Goal: Find specific fact: Find specific fact

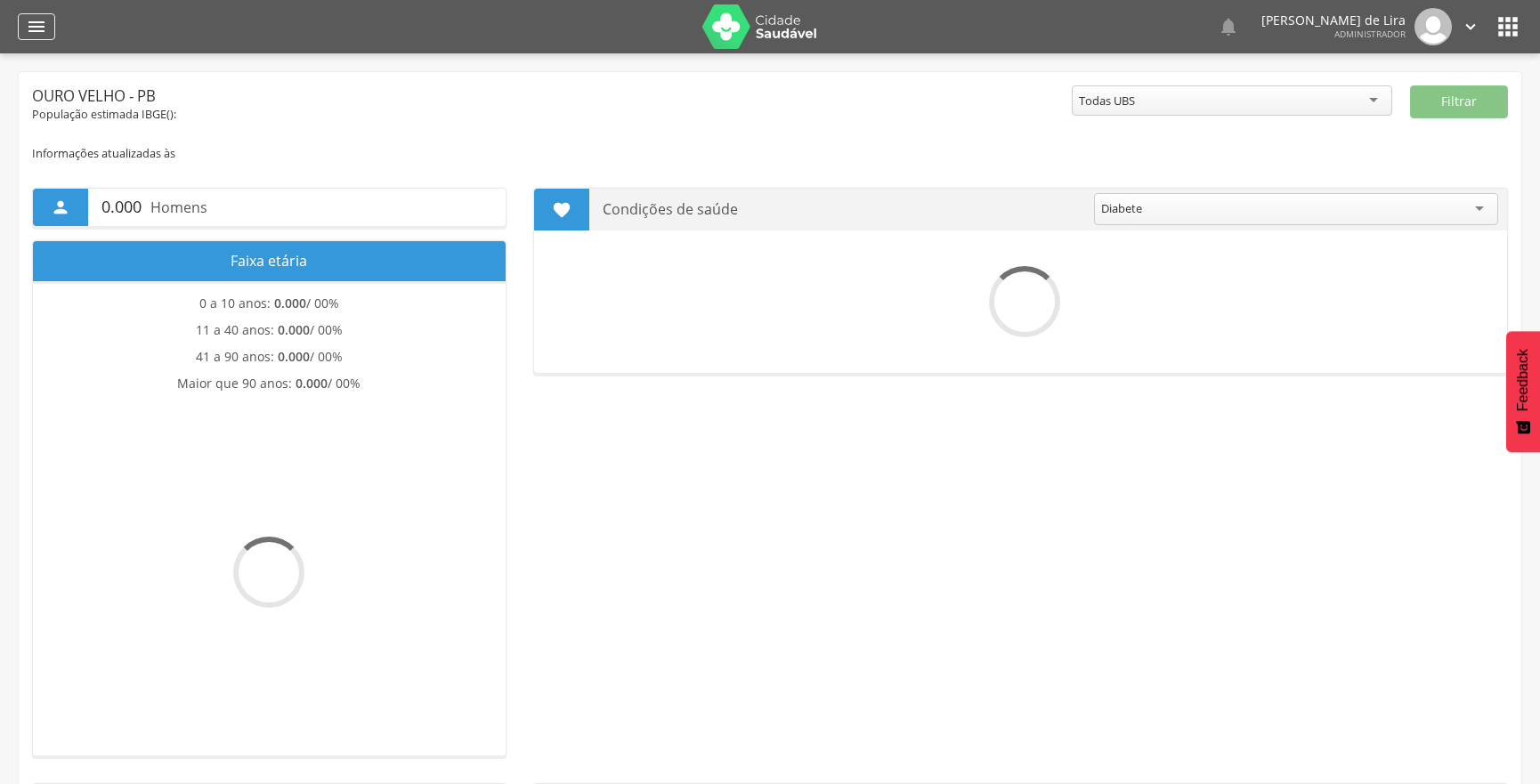
click at [39, 22] on icon "" at bounding box center [36, 27] width 21 height 21
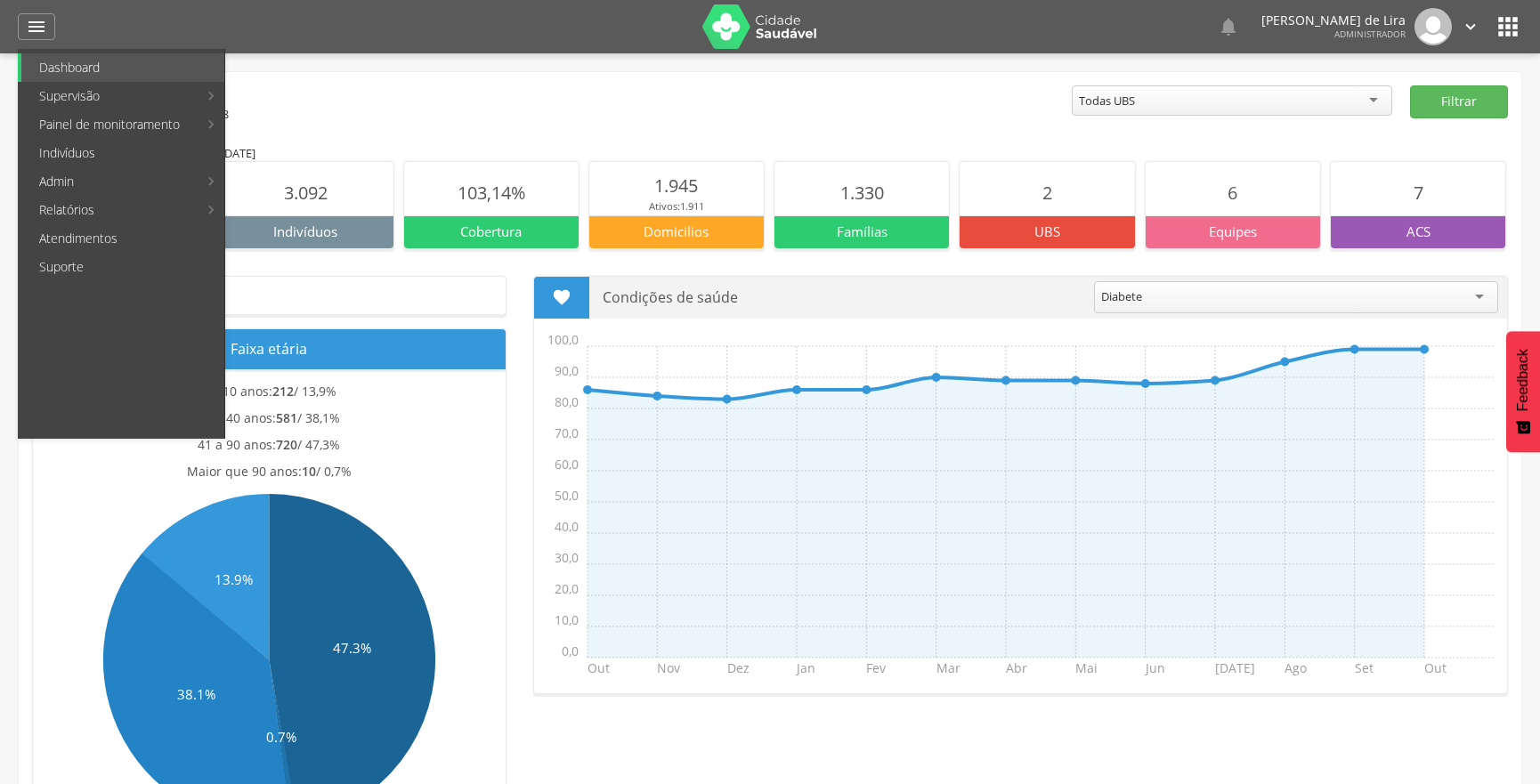
click at [500, 105] on div "Ouro Velho - PB" at bounding box center [552, 96] width 1040 height 21
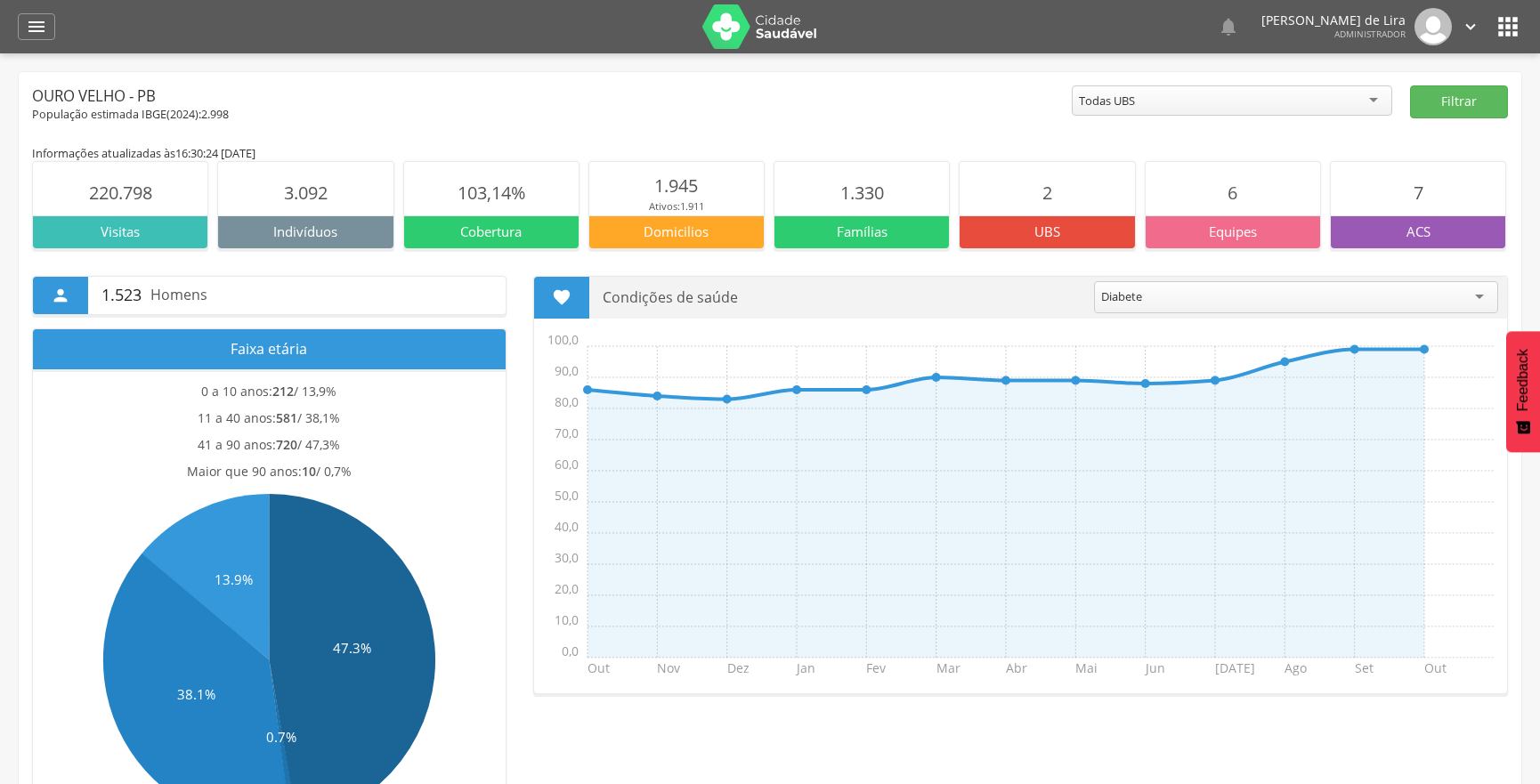
click at [1509, 32] on icon "" at bounding box center [1508, 27] width 29 height 29
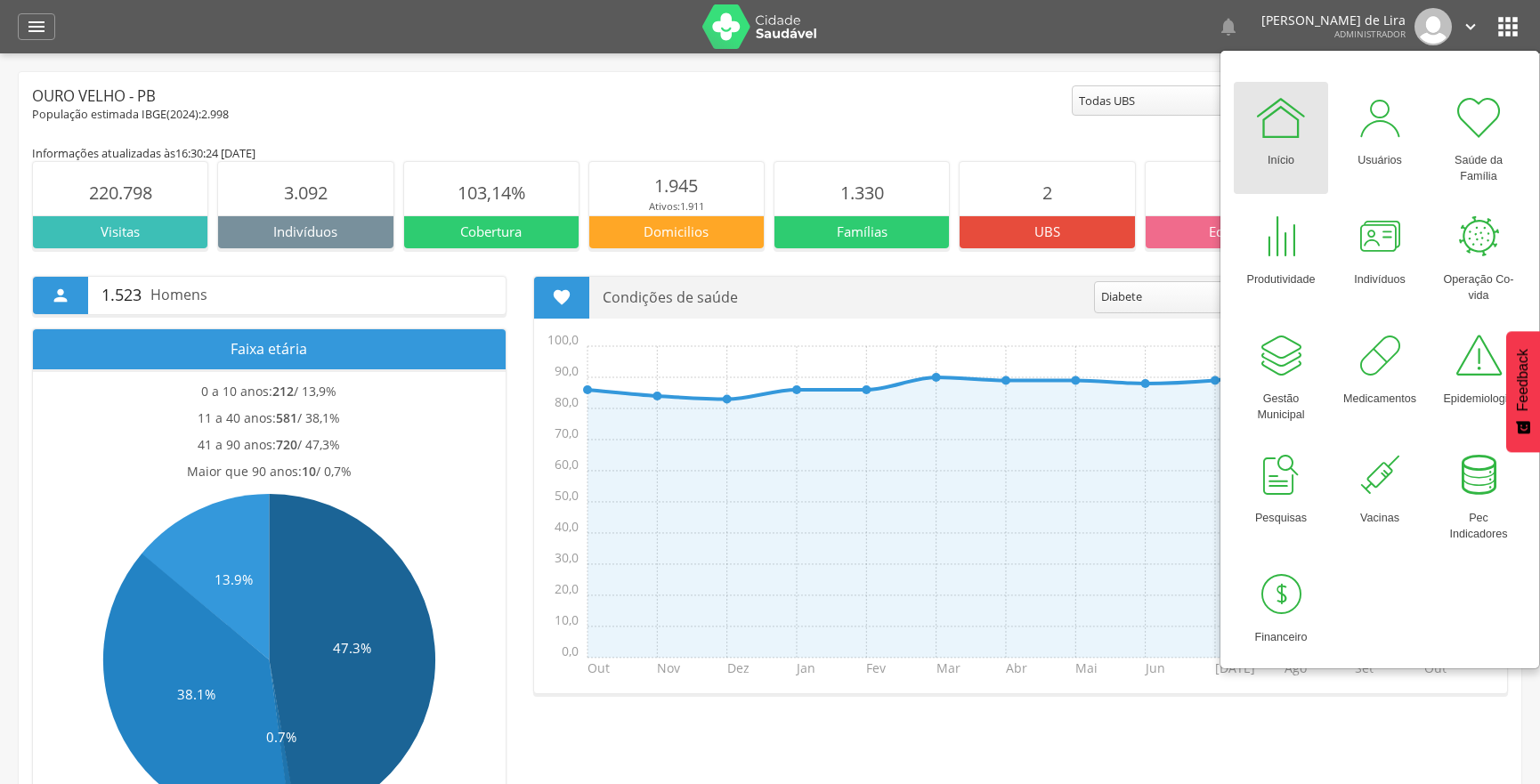
click at [1271, 109] on div at bounding box center [1282, 118] width 54 height 54
click at [42, 35] on icon "" at bounding box center [36, 27] width 21 height 21
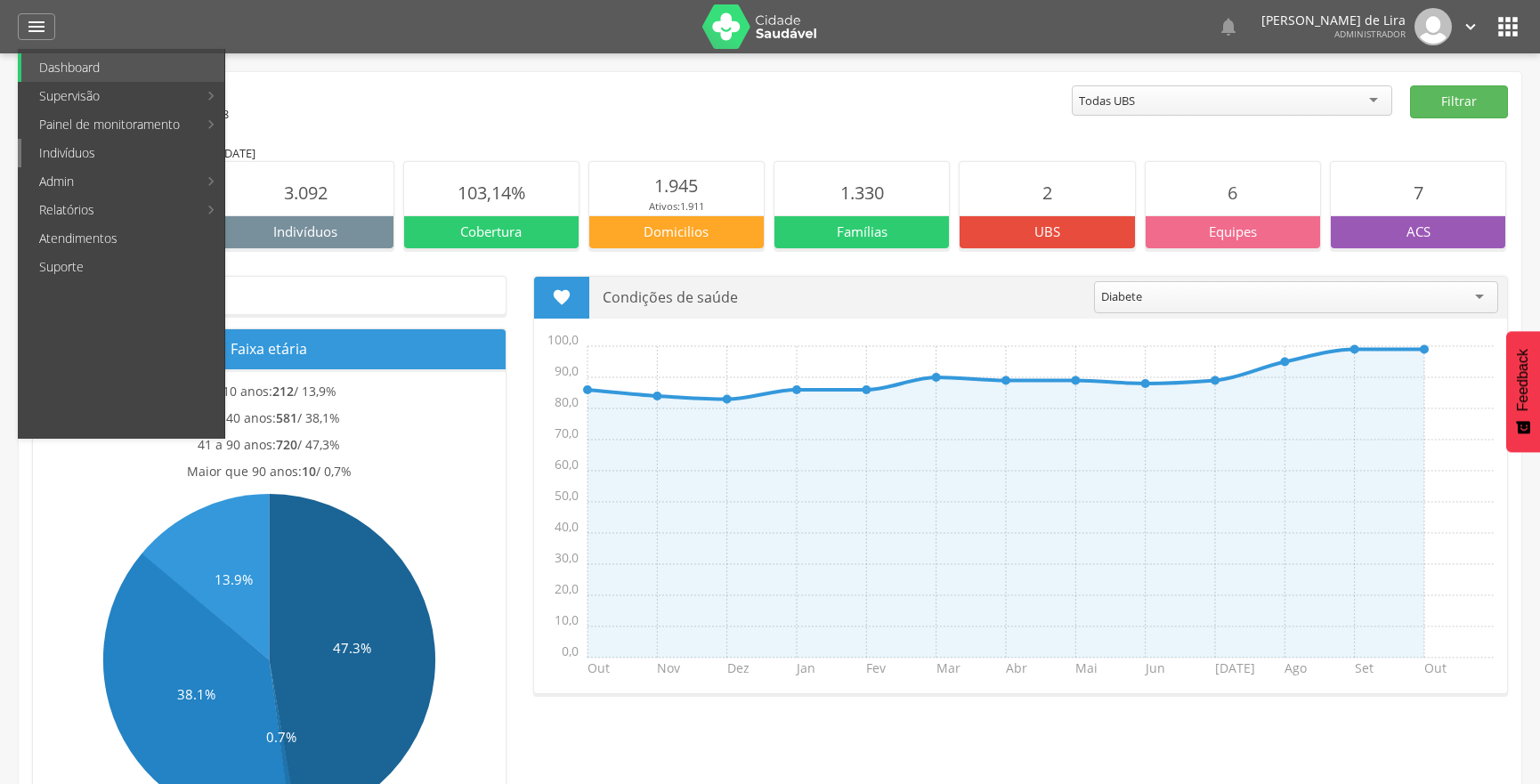
click at [110, 147] on link "Indivíduos" at bounding box center [122, 153] width 203 height 29
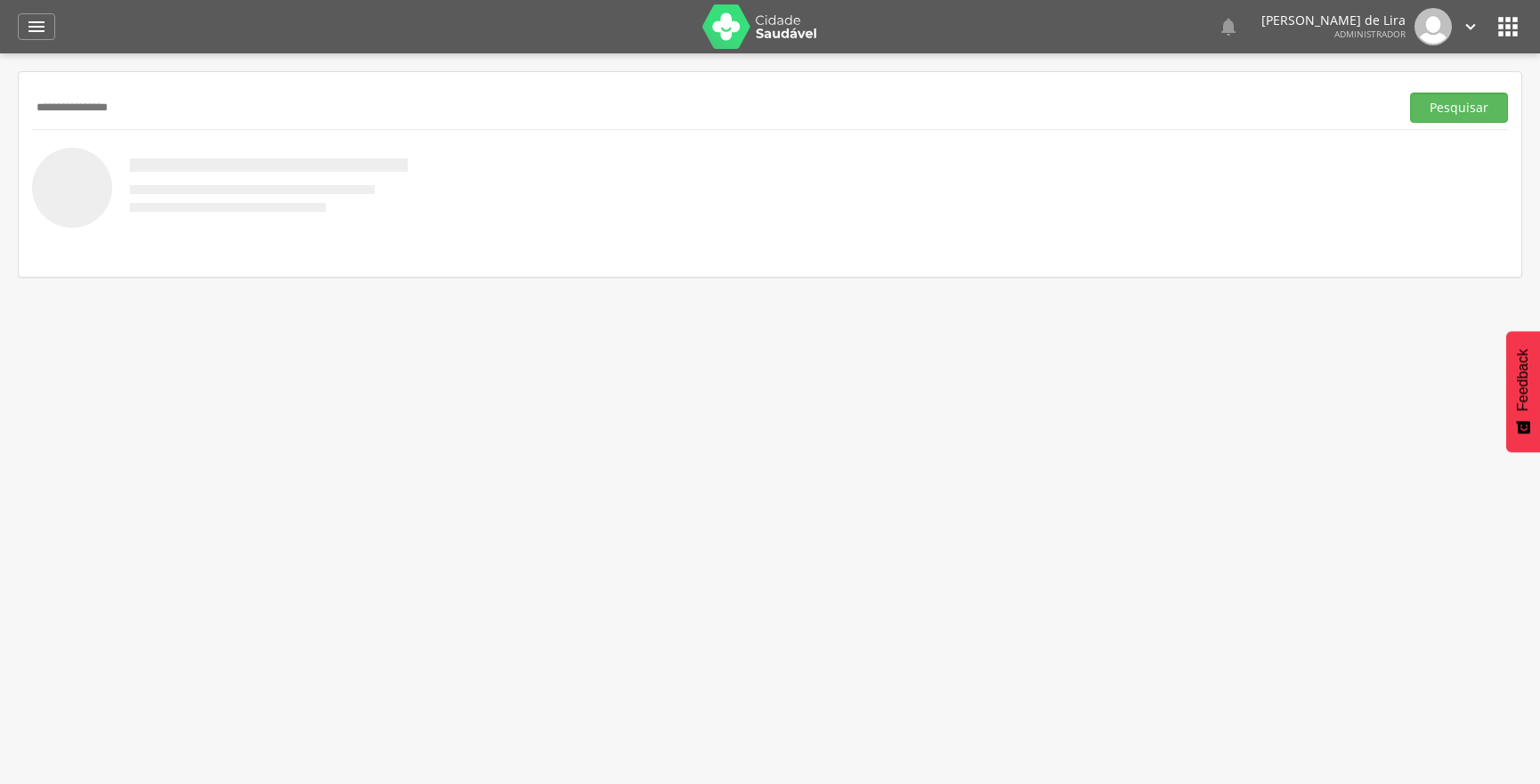
type input "**********"
click at [1411, 93] on button "Pesquisar" at bounding box center [1460, 108] width 98 height 31
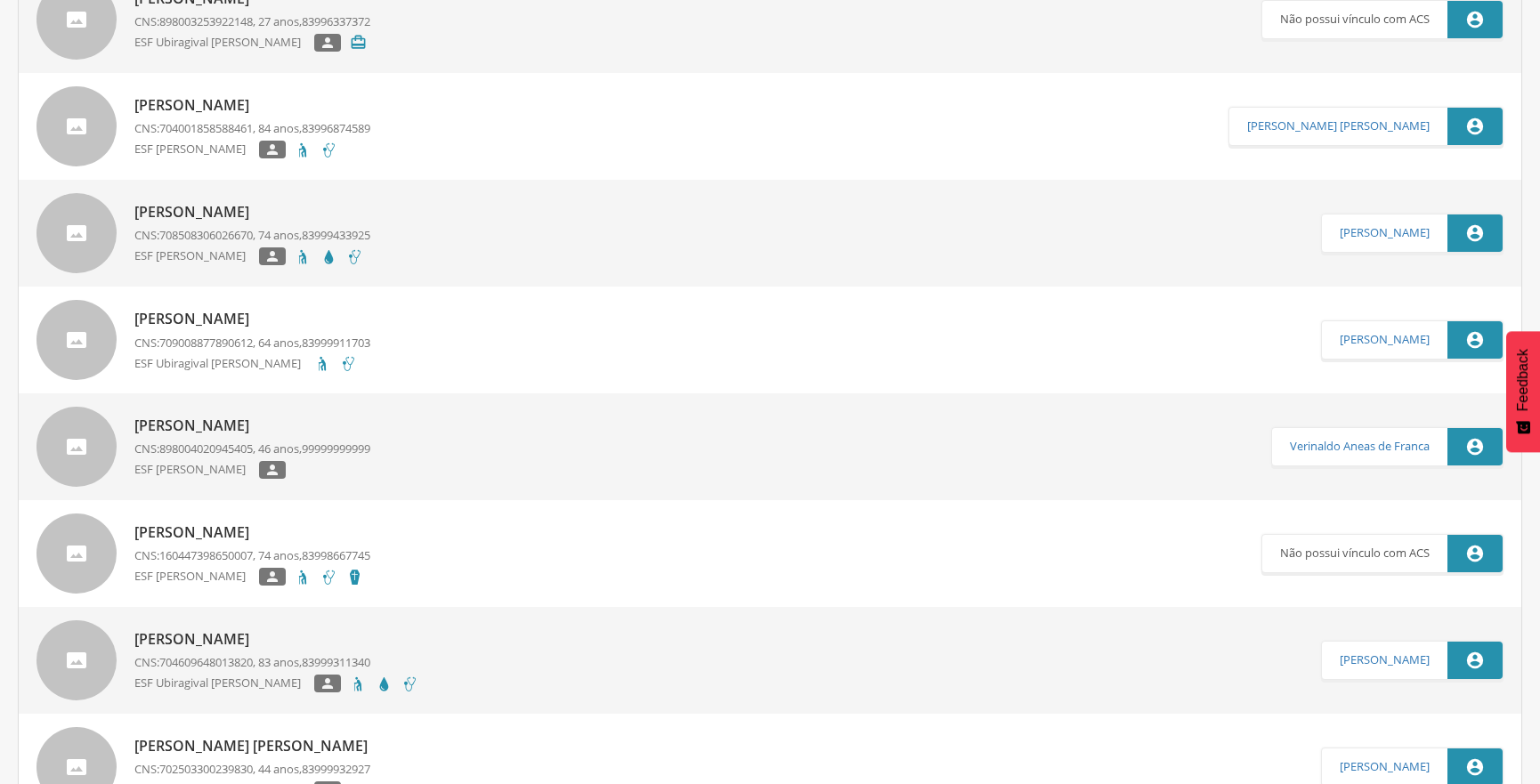
scroll to position [485, 0]
click at [254, 326] on p "Damiana Batista de Sousa" at bounding box center [253, 317] width 236 height 20
type input "**********"
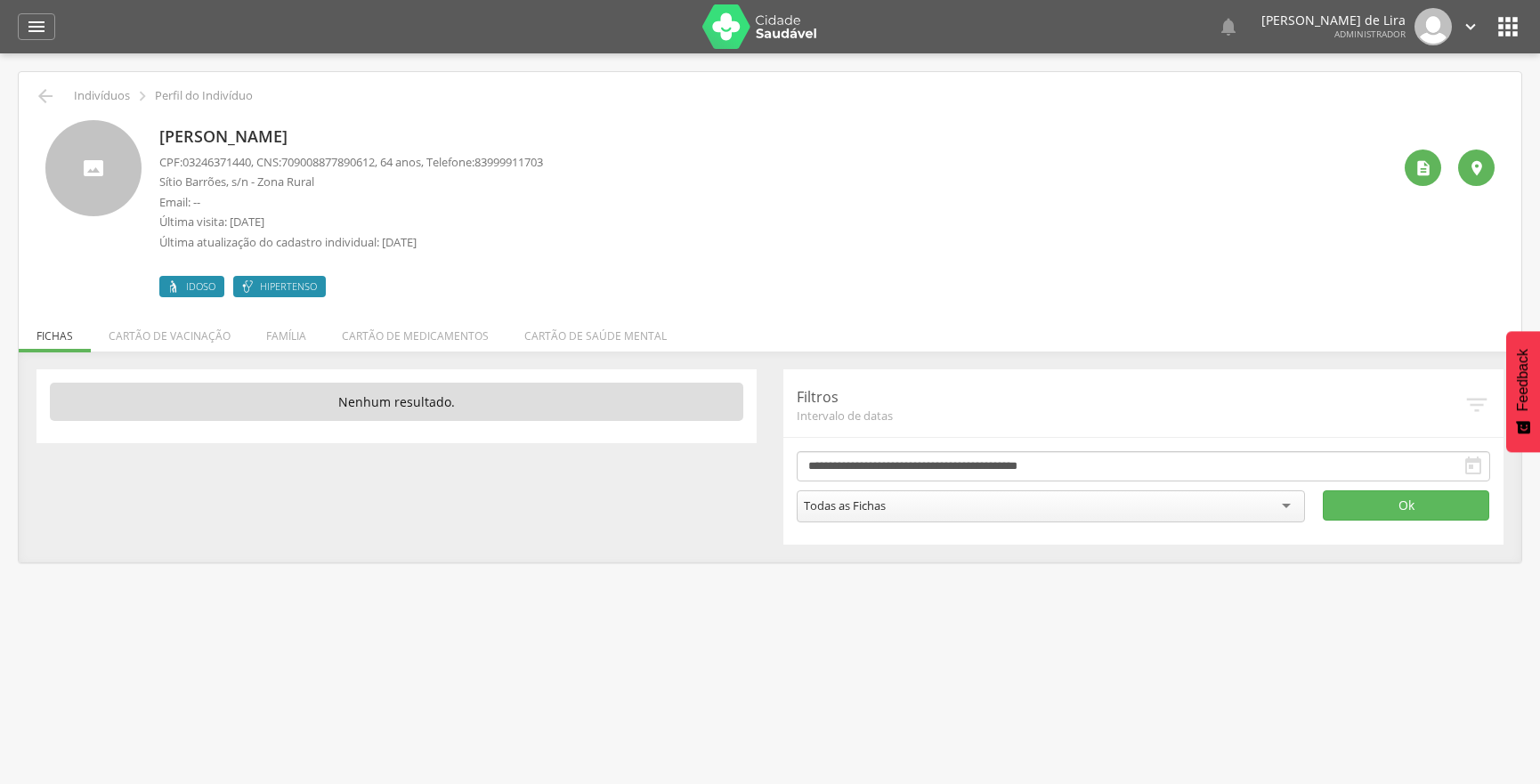
click at [185, 161] on p "CPF: 03246371440 , CNS: 709008877890612 , 64 anos, Telefone: 83999911703" at bounding box center [351, 163] width 384 height 17
click at [186, 161] on span "03246371440" at bounding box center [217, 162] width 69 height 16
drag, startPoint x: 186, startPoint y: 161, endPoint x: 225, endPoint y: 161, distance: 39.0
click at [225, 161] on span "03246371440" at bounding box center [217, 162] width 69 height 16
copy span "03246371440"
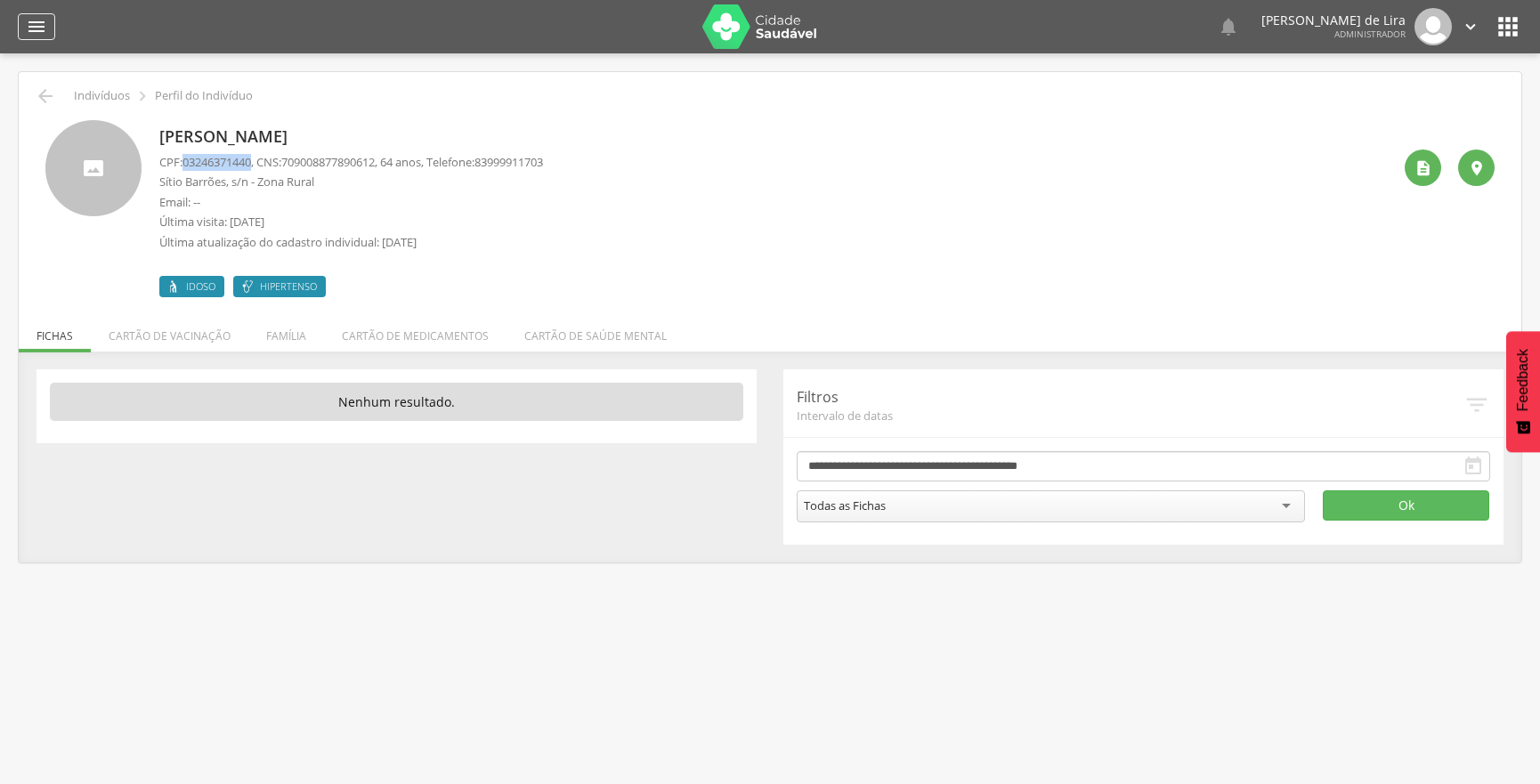
click at [45, 32] on icon "" at bounding box center [36, 27] width 21 height 21
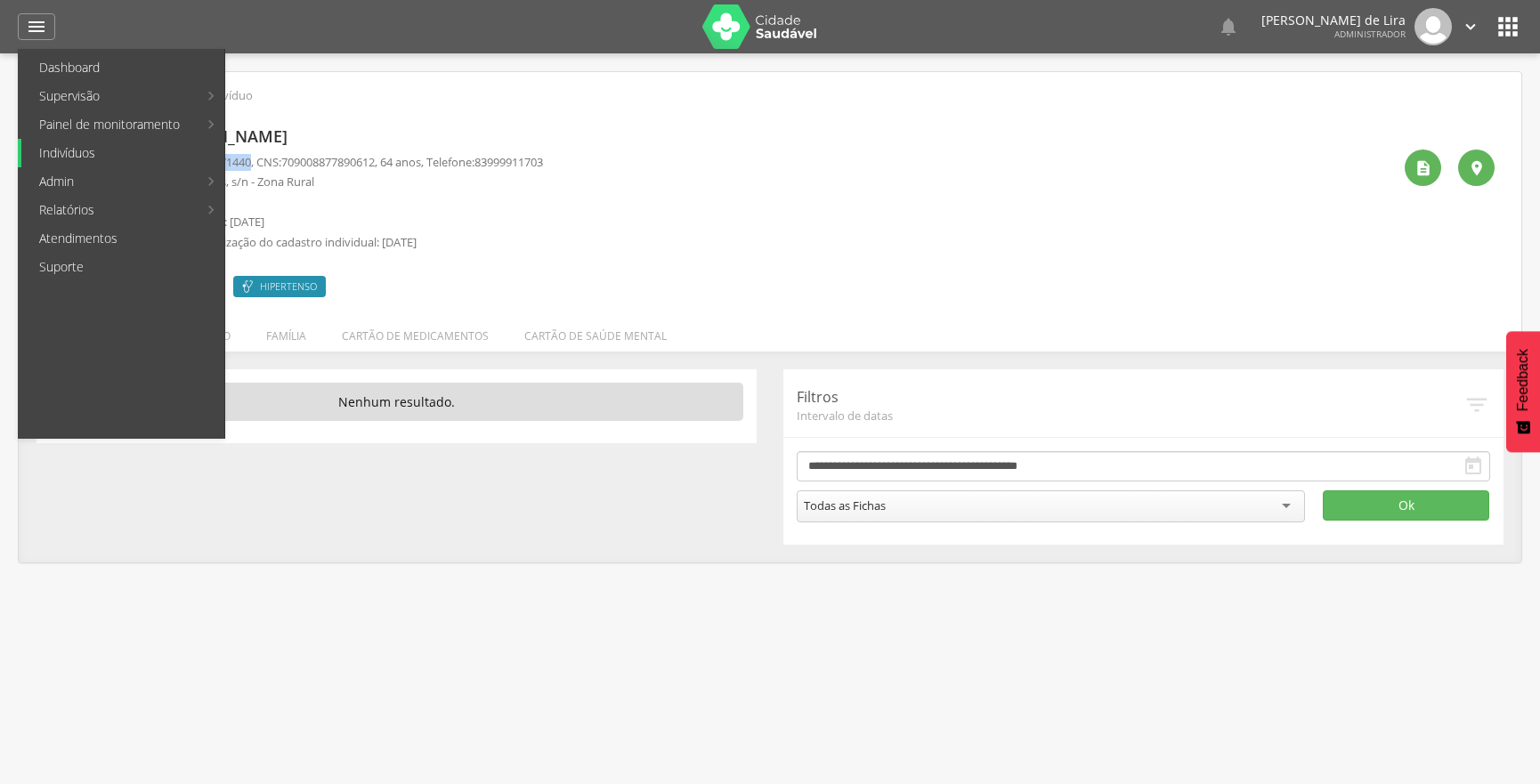
click at [77, 164] on link "Indivíduos" at bounding box center [122, 153] width 203 height 29
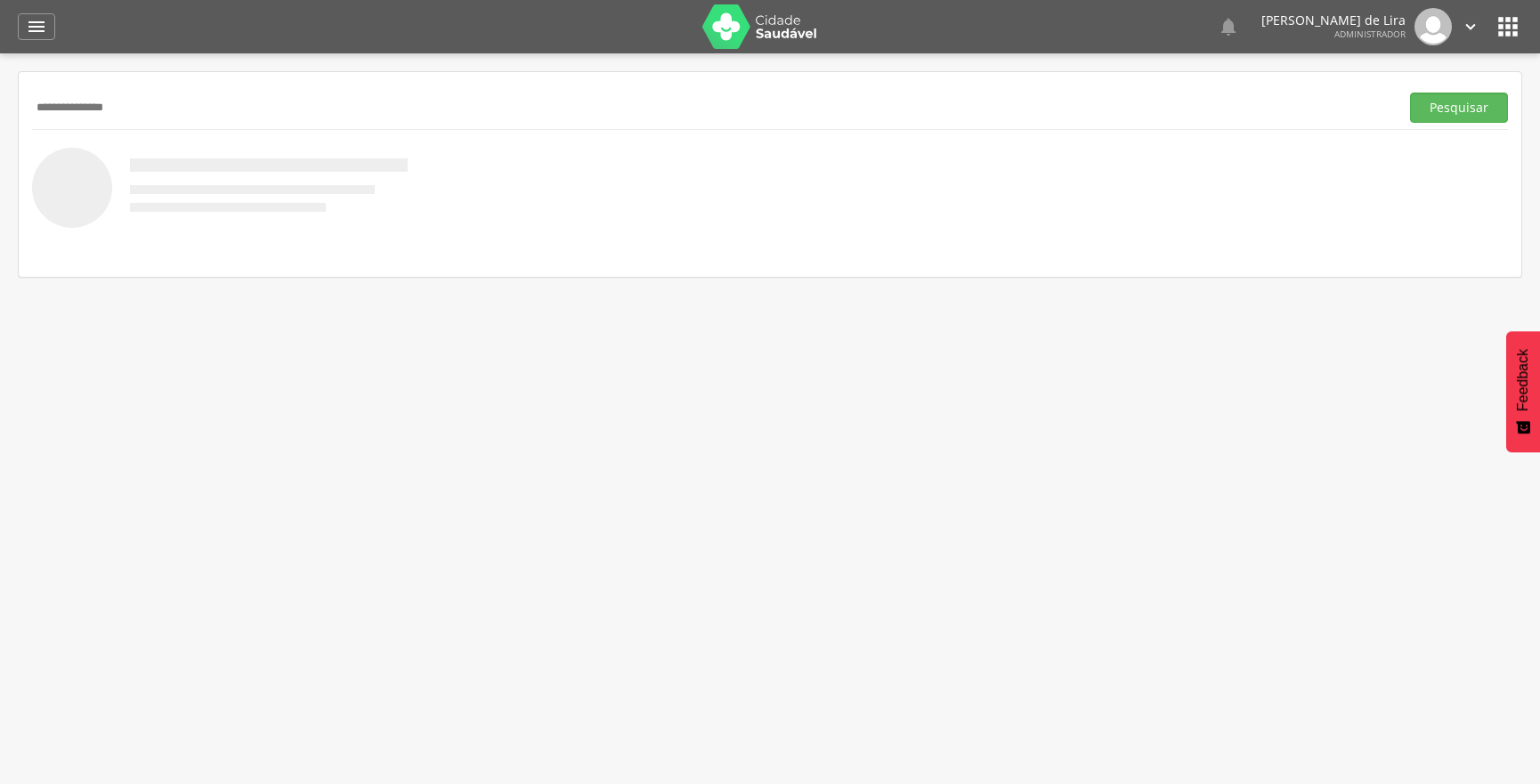
type input "**********"
click at [1411, 93] on button "Pesquisar" at bounding box center [1460, 108] width 98 height 31
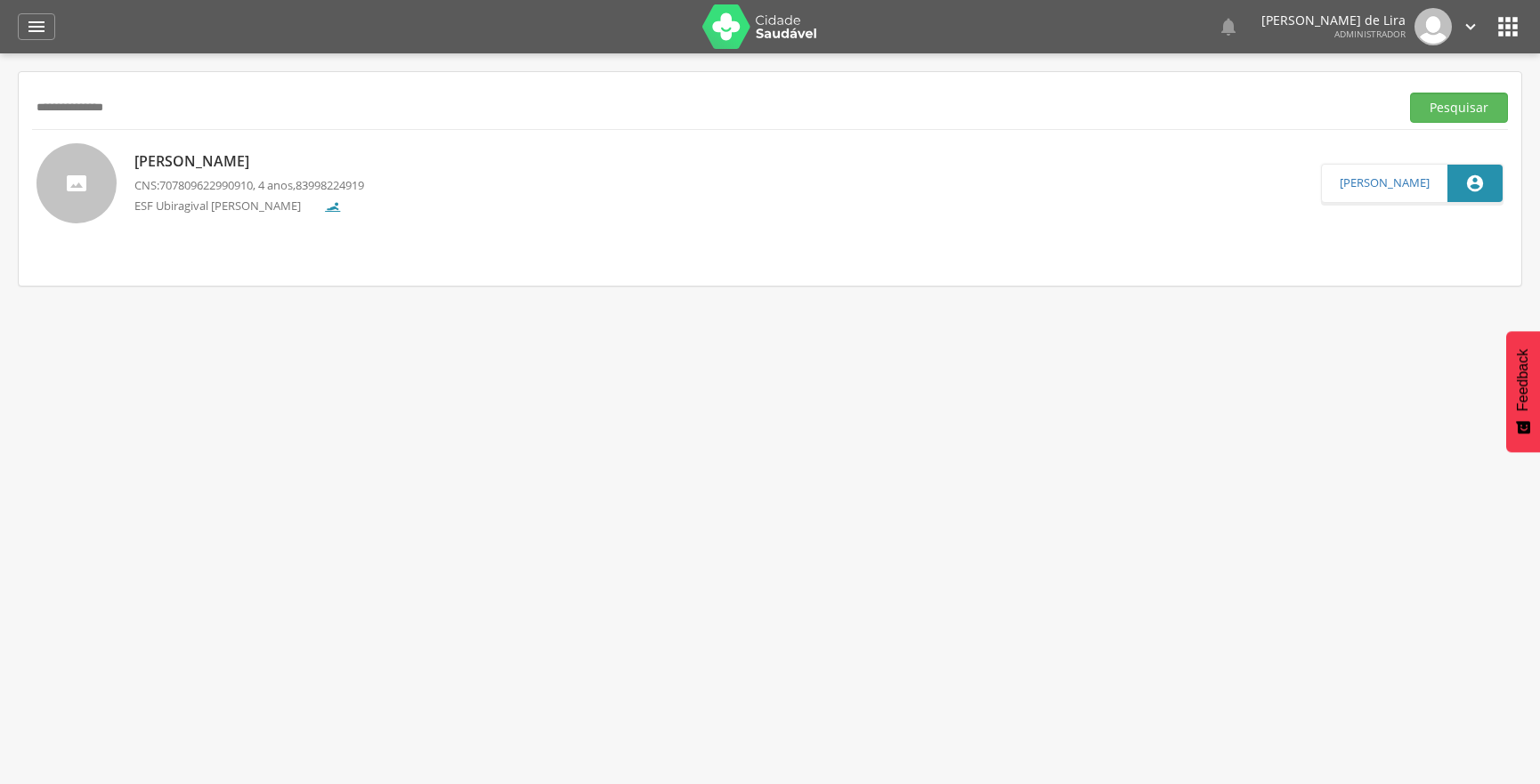
click at [292, 177] on p "CNS: 707809622990910 , 4 anos, 83998224919" at bounding box center [250, 185] width 230 height 17
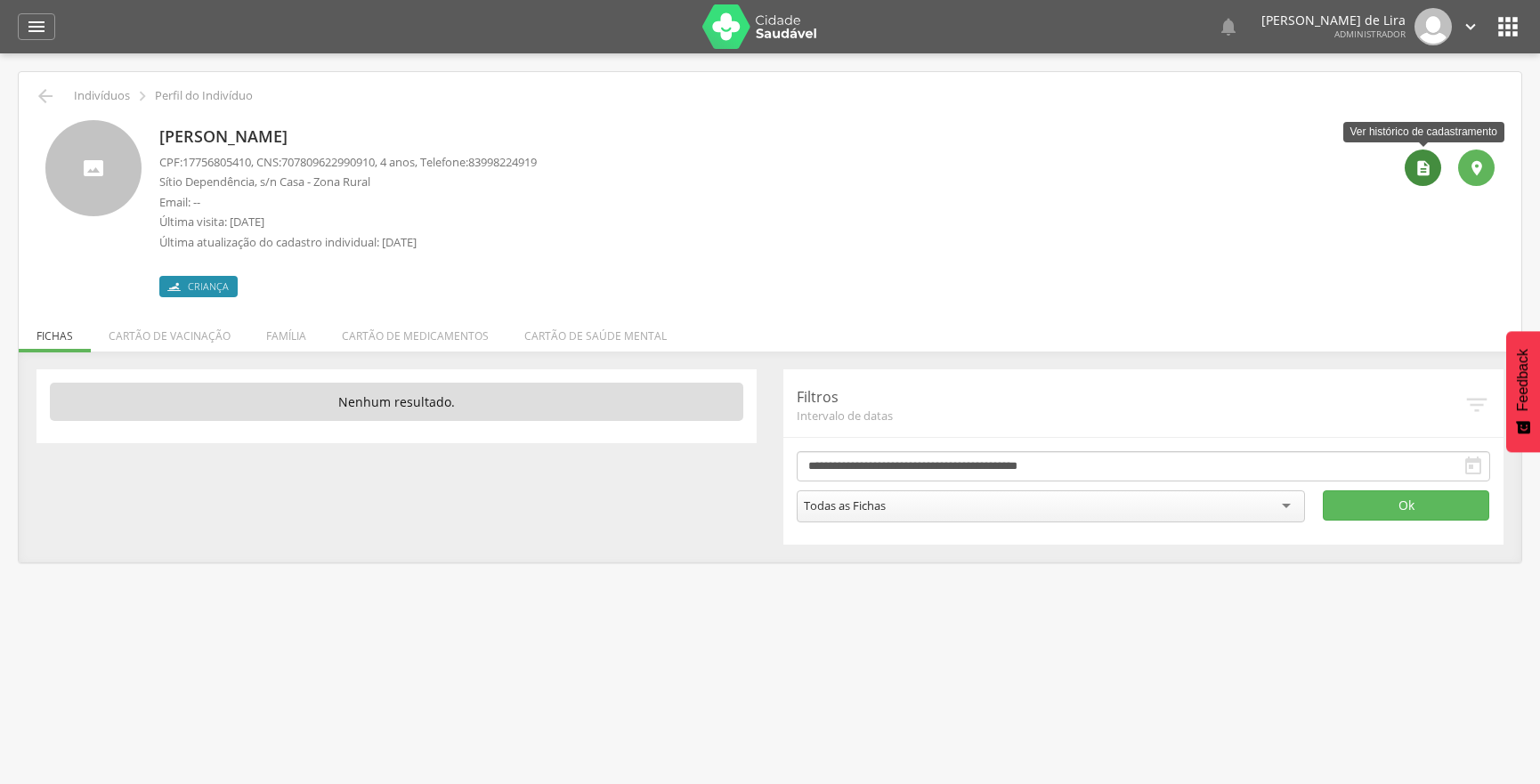
click at [1410, 171] on div "" at bounding box center [1423, 167] width 36 height 36
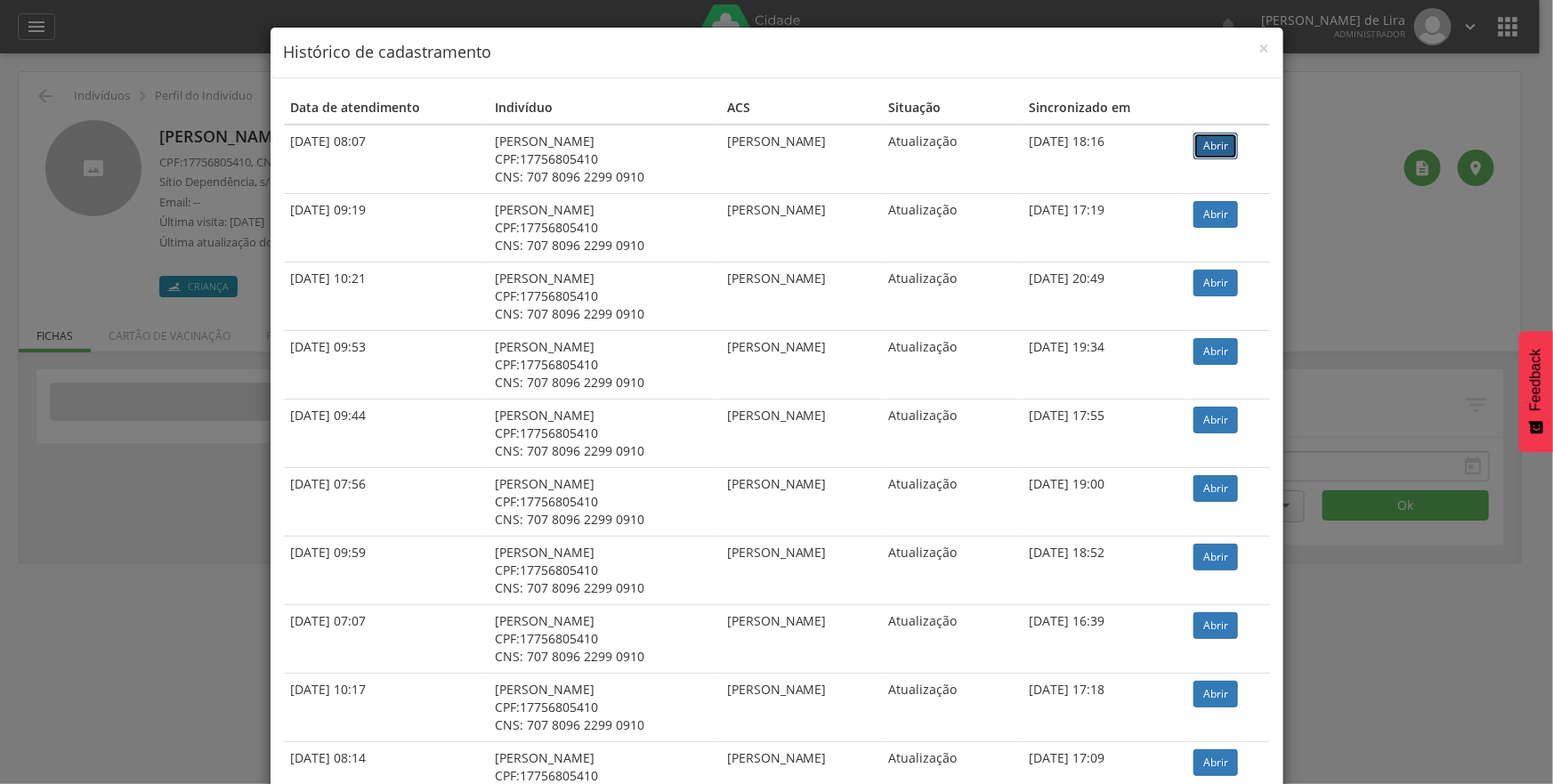
click at [1203, 149] on link "Abrir" at bounding box center [1215, 146] width 45 height 27
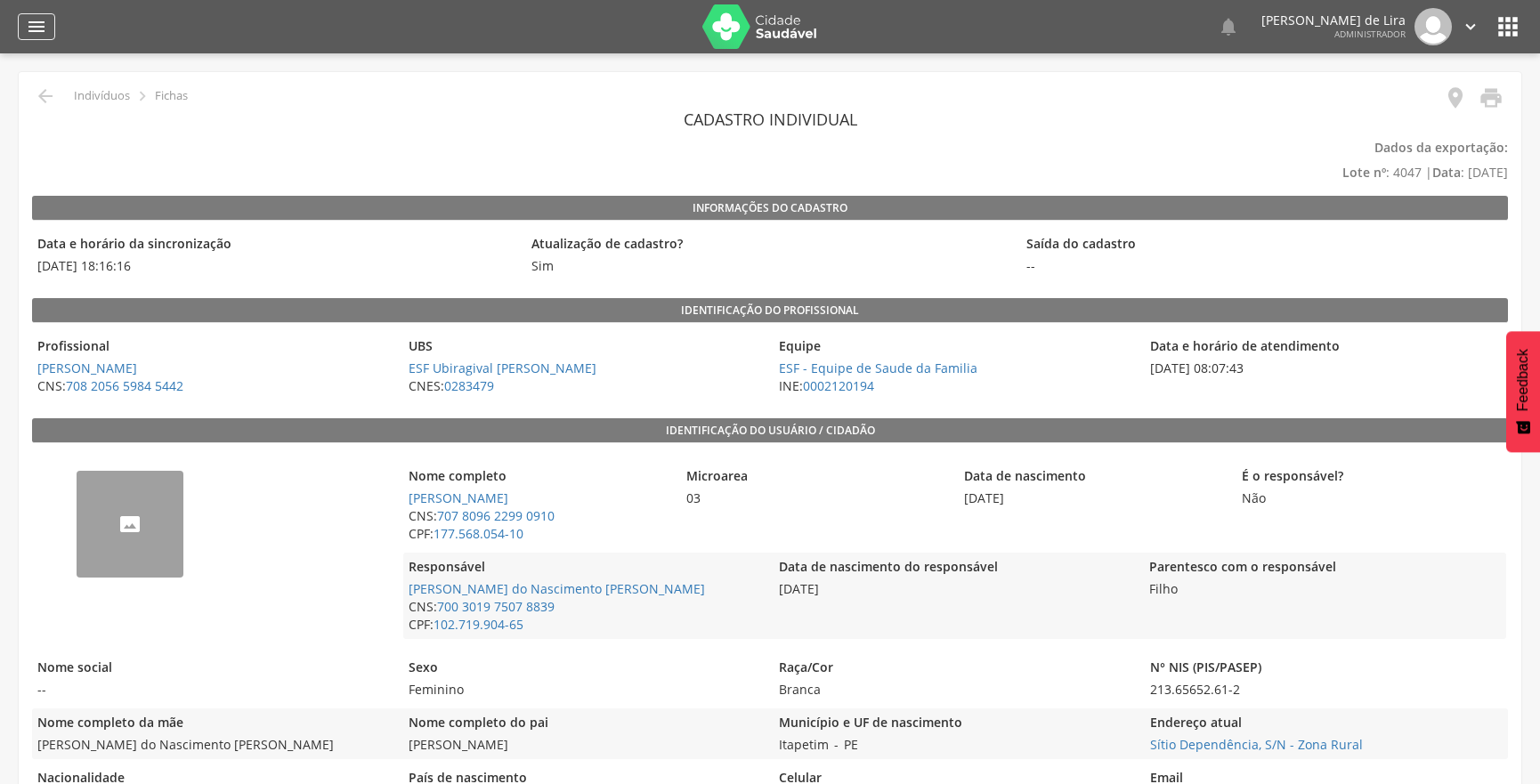
click at [26, 29] on icon "" at bounding box center [36, 27] width 21 height 21
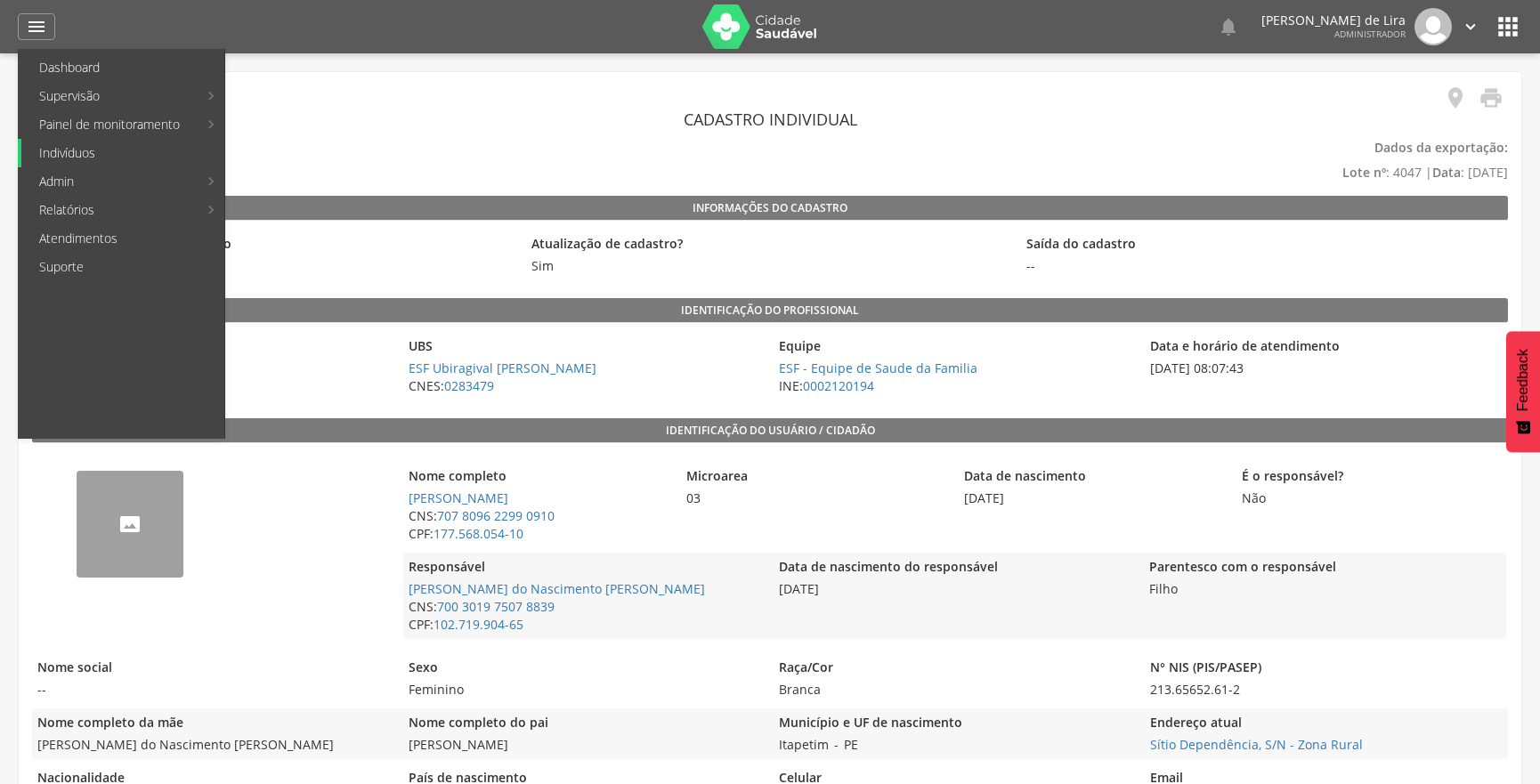
click at [86, 161] on link "Indivíduos" at bounding box center [122, 153] width 203 height 29
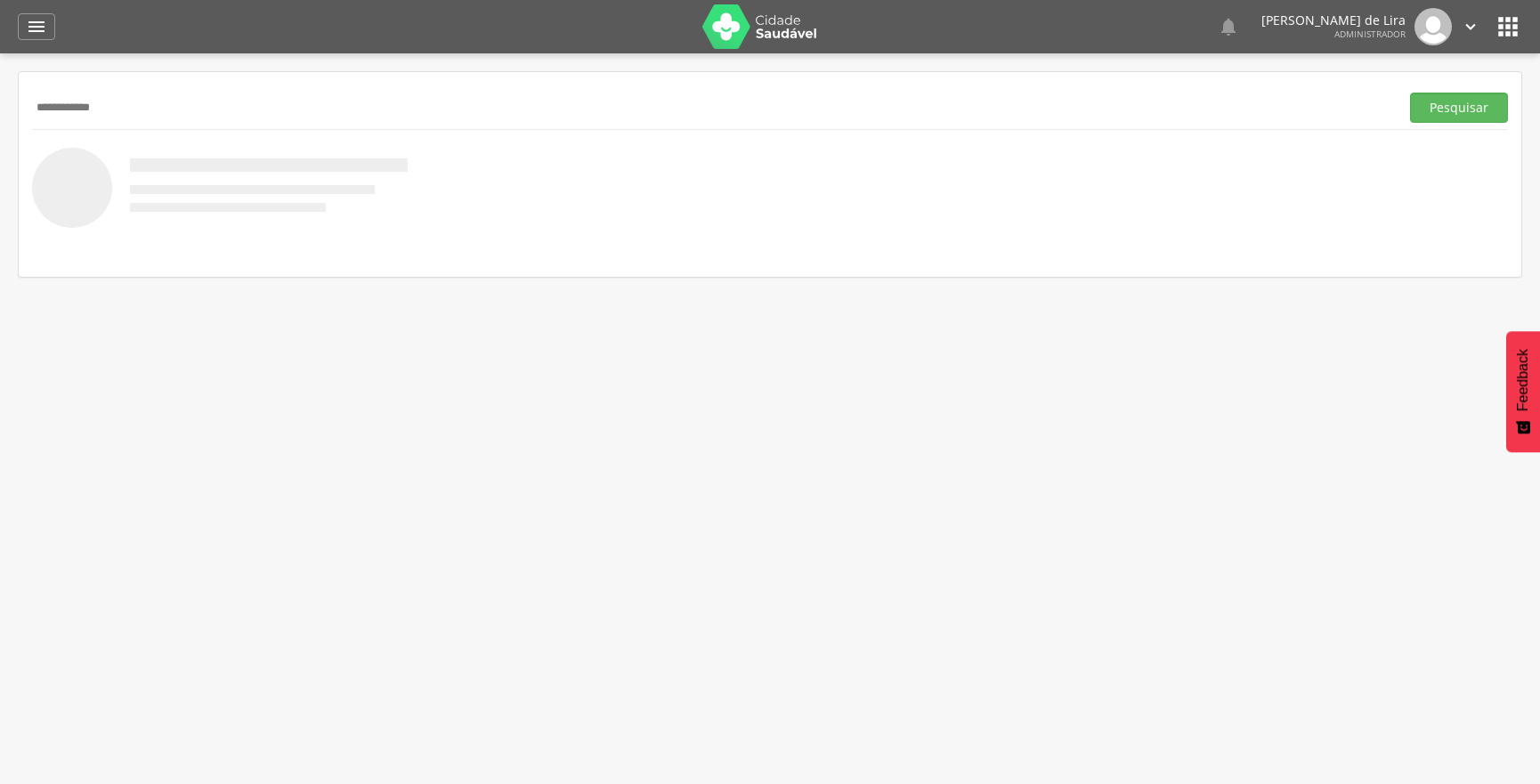
type input "**********"
click at [1411, 93] on button "Pesquisar" at bounding box center [1460, 108] width 98 height 31
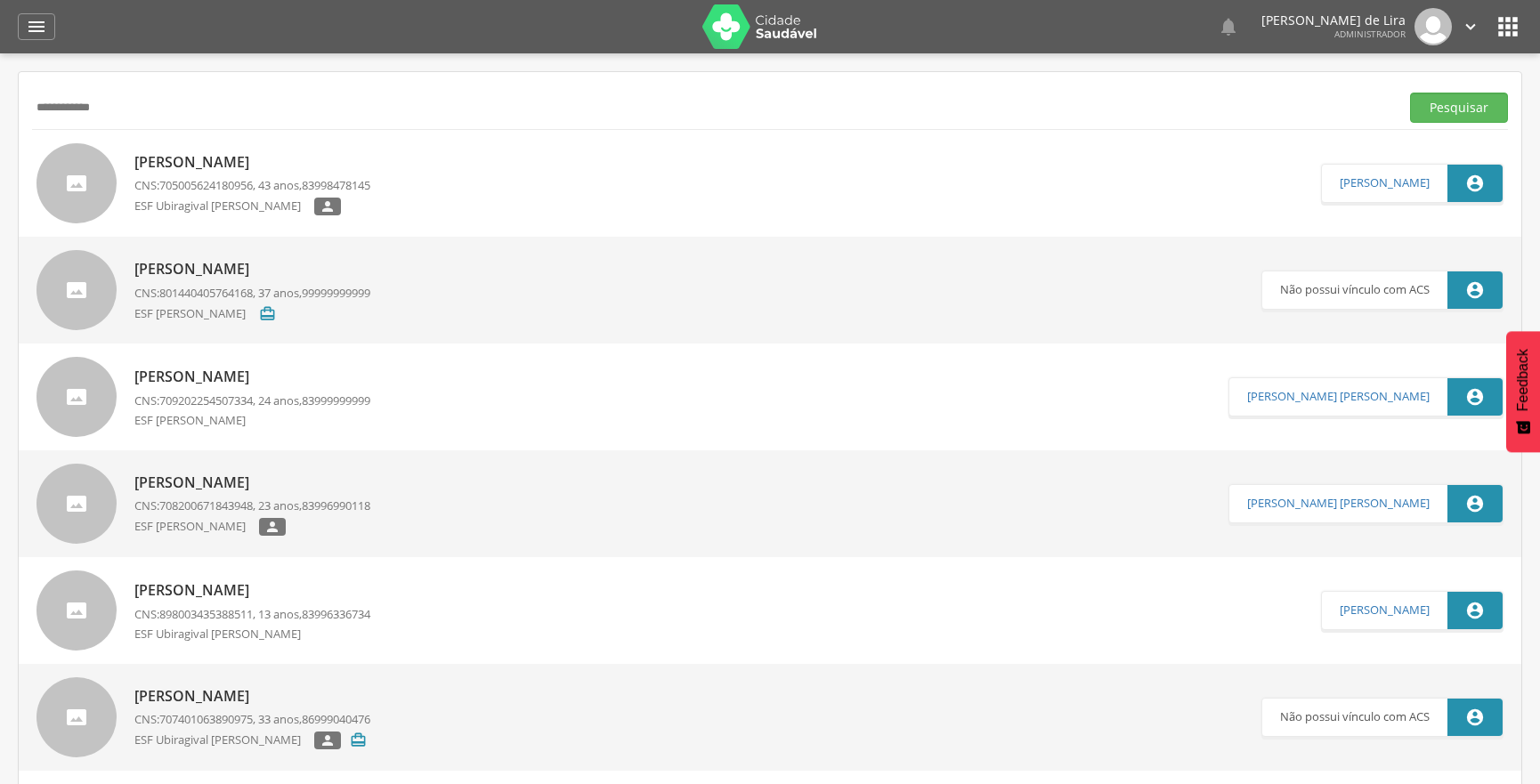
click at [253, 186] on span "705005624180956" at bounding box center [207, 185] width 94 height 16
type input "**********"
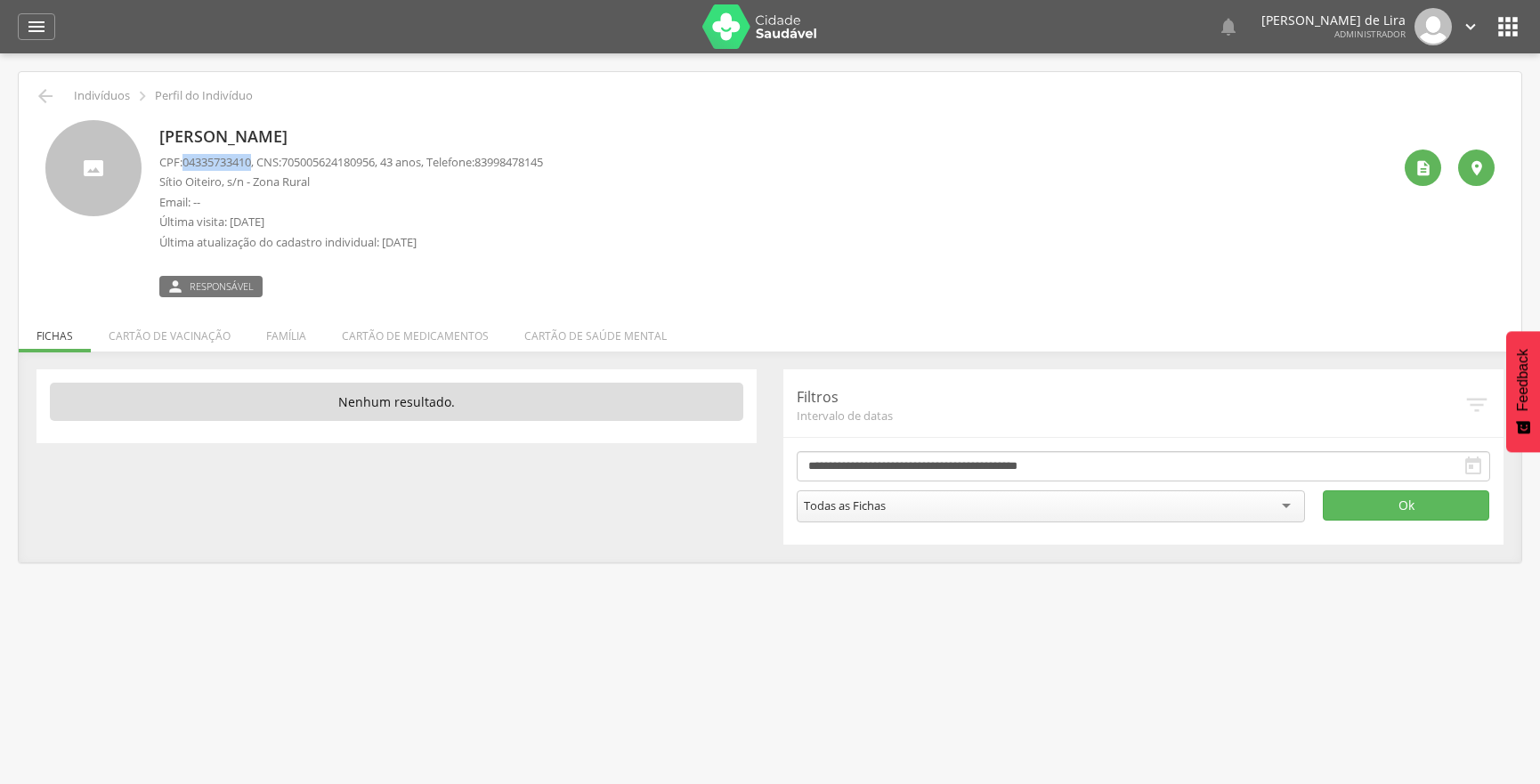
drag, startPoint x: 184, startPoint y: 161, endPoint x: 258, endPoint y: 161, distance: 74.0
click at [258, 161] on p "CPF: 04335733410 , CNS: [PHONE_NUMBER] , 43 anos, Telefone: [PHONE_NUMBER]" at bounding box center [351, 163] width 384 height 17
copy p "04335733410"
